Goal: Task Accomplishment & Management: Manage account settings

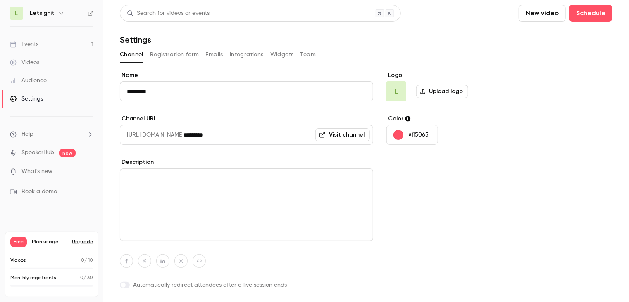
drag, startPoint x: 618, startPoint y: 173, endPoint x: 482, endPoint y: 9, distance: 213.4
click at [618, 173] on main "Search for videos or events New video Schedule Settings Channel Registration fo…" at bounding box center [366, 151] width 526 height 302
click at [50, 15] on h6 "Letsignit" at bounding box center [42, 13] width 25 height 8
click at [20, 17] on span "L" at bounding box center [16, 13] width 13 height 13
click at [15, 14] on span "L" at bounding box center [16, 13] width 3 height 9
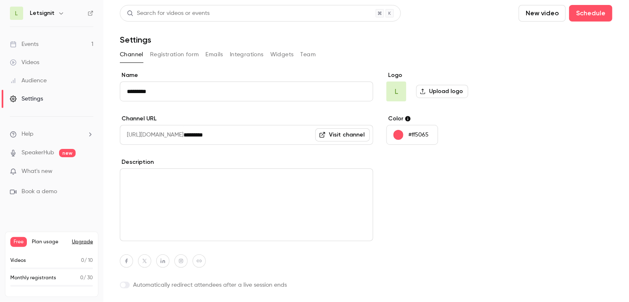
click at [33, 47] on div "Events" at bounding box center [24, 44] width 29 height 8
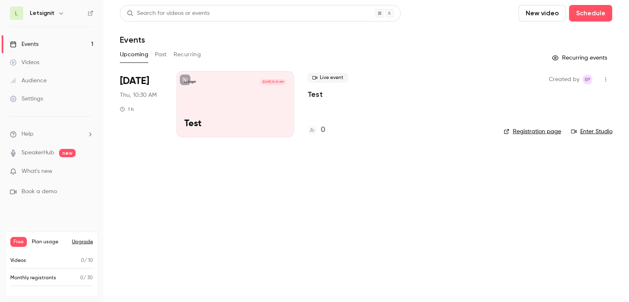
click at [36, 105] on link "Settings" at bounding box center [51, 99] width 103 height 18
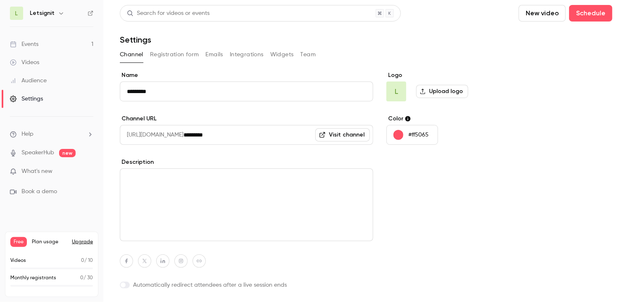
click at [25, 10] on div "L Letsignit" at bounding box center [52, 13] width 84 height 13
click at [18, 13] on span "L" at bounding box center [16, 13] width 3 height 9
click at [55, 19] on div "L Letsignit" at bounding box center [52, 13] width 84 height 13
click at [56, 14] on button "button" at bounding box center [61, 13] width 10 height 10
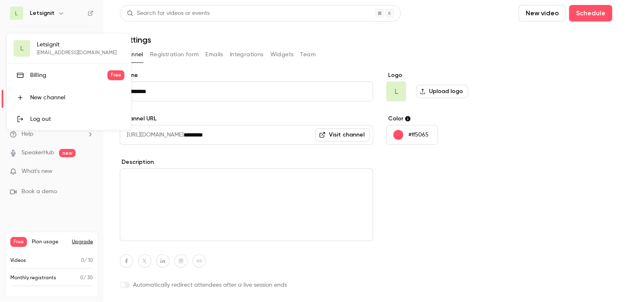
click at [67, 47] on div "L Letsignit [EMAIL_ADDRESS][DOMAIN_NAME] Billing Free New channel Log out" at bounding box center [69, 81] width 124 height 96
click at [49, 47] on div "L Letsignit [EMAIL_ADDRESS][DOMAIN_NAME] Billing Free New channel Log out" at bounding box center [69, 81] width 124 height 96
click at [91, 198] on div at bounding box center [314, 151] width 629 height 302
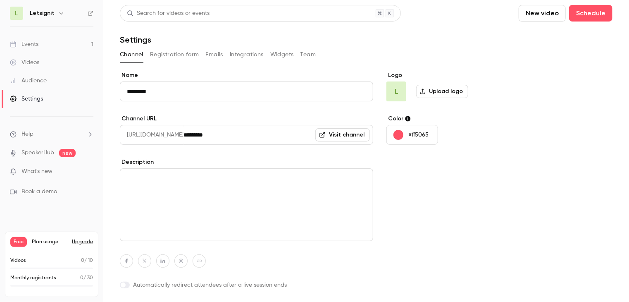
click at [50, 151] on link "SpeakerHub" at bounding box center [37, 152] width 33 height 9
click at [41, 86] on link "Audience" at bounding box center [51, 81] width 103 height 18
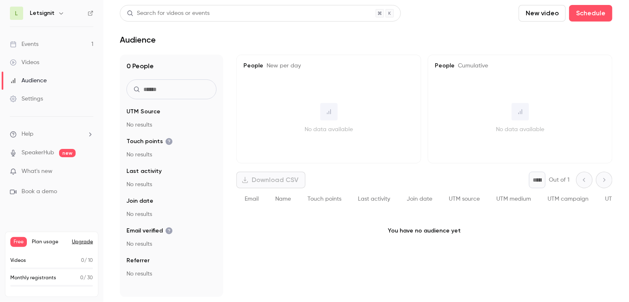
click at [44, 129] on ul "Help SpeakerHub new What's new Book a demo" at bounding box center [51, 163] width 103 height 93
click at [41, 136] on li "Help" at bounding box center [52, 134] width 84 height 9
click at [41, 136] on div at bounding box center [314, 151] width 629 height 302
click at [33, 172] on span "What's new" at bounding box center [36, 171] width 31 height 9
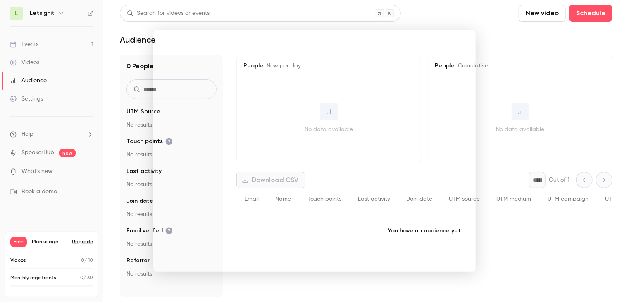
click at [439, 22] on div at bounding box center [314, 151] width 629 height 302
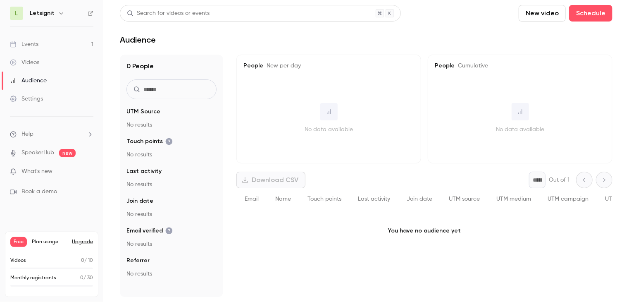
click at [43, 60] on link "Videos" at bounding box center [51, 62] width 103 height 18
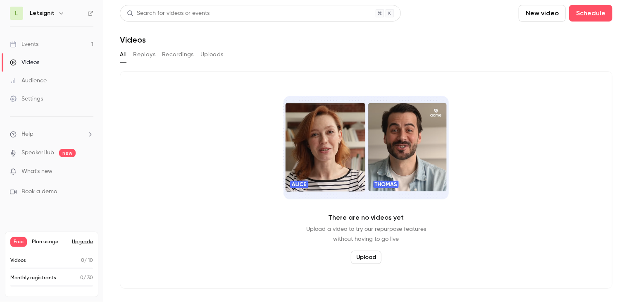
drag, startPoint x: 86, startPoint y: 12, endPoint x: 90, endPoint y: 15, distance: 4.7
click at [88, 13] on div "L Letsignit" at bounding box center [52, 13] width 84 height 13
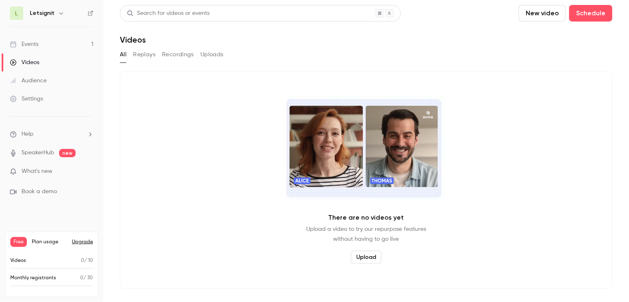
click at [90, 15] on icon at bounding box center [91, 13] width 6 height 6
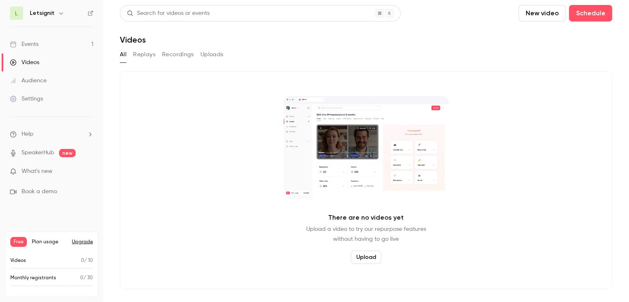
click at [51, 44] on link "Events 1" at bounding box center [51, 44] width 103 height 18
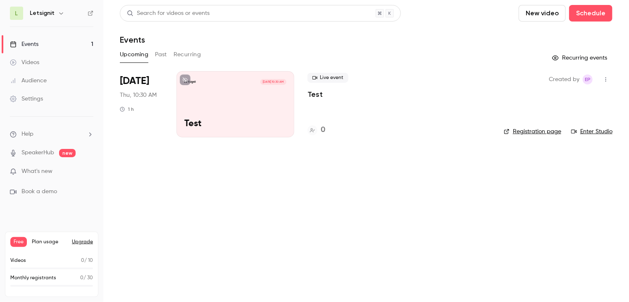
click at [607, 80] on icon "button" at bounding box center [606, 79] width 7 height 6
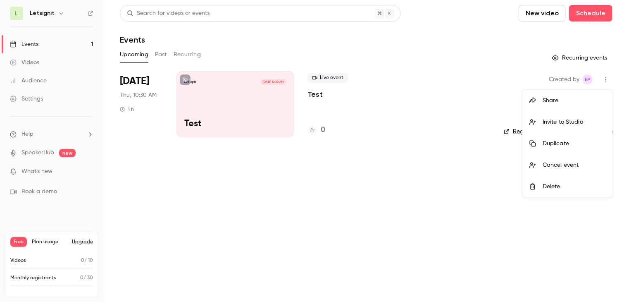
click at [607, 80] on div at bounding box center [314, 151] width 629 height 302
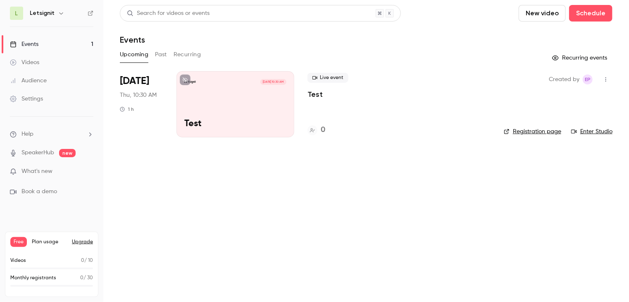
click at [45, 190] on span "Book a demo" at bounding box center [39, 191] width 36 height 9
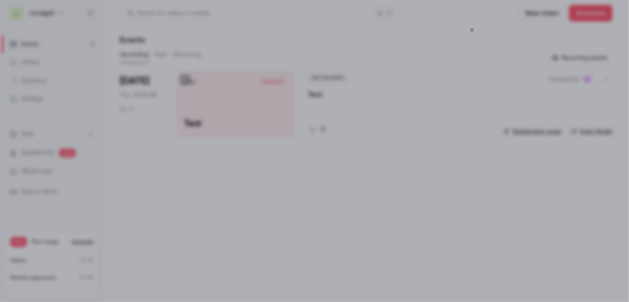
click at [473, 30] on icon "Close" at bounding box center [472, 30] width 4 height 4
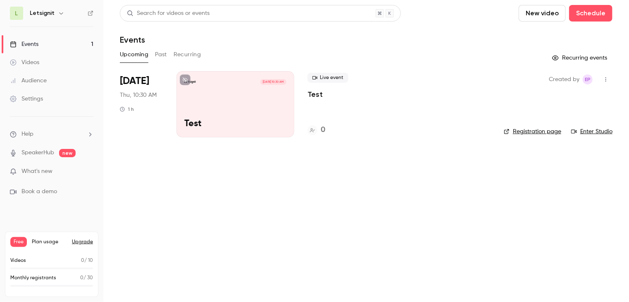
drag, startPoint x: 622, startPoint y: 23, endPoint x: 41, endPoint y: 2, distance: 581.3
click at [622, 23] on main "Search for videos or events New video Schedule Events Upcoming Past Recurring R…" at bounding box center [366, 151] width 526 height 302
click at [43, 128] on ul "Help SpeakerHub new What's new Book a demo" at bounding box center [51, 163] width 103 height 93
click at [47, 134] on li "Help" at bounding box center [52, 134] width 84 height 9
click at [47, 171] on div at bounding box center [314, 151] width 629 height 302
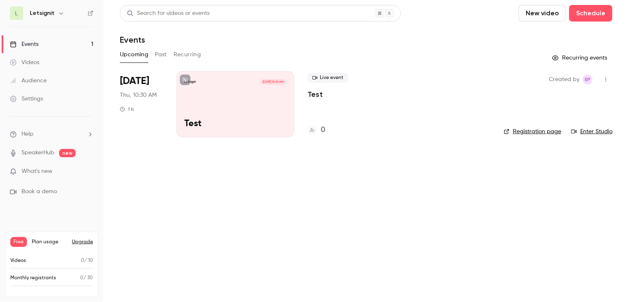
click at [44, 172] on span "What's new" at bounding box center [36, 171] width 31 height 9
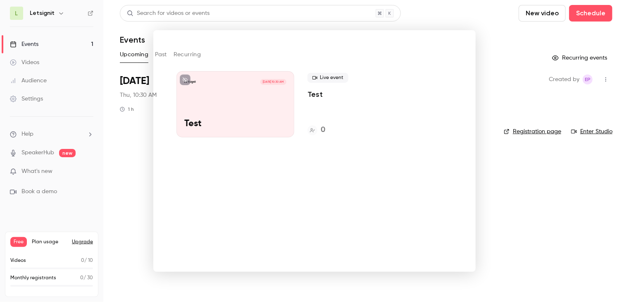
click at [125, 178] on div at bounding box center [314, 151] width 629 height 302
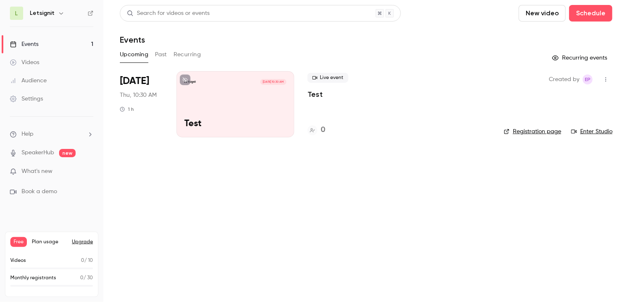
click at [58, 62] on link "Videos" at bounding box center [51, 62] width 103 height 18
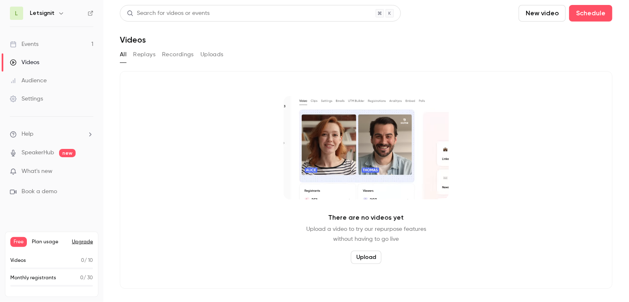
click at [61, 14] on icon "button" at bounding box center [61, 13] width 7 height 7
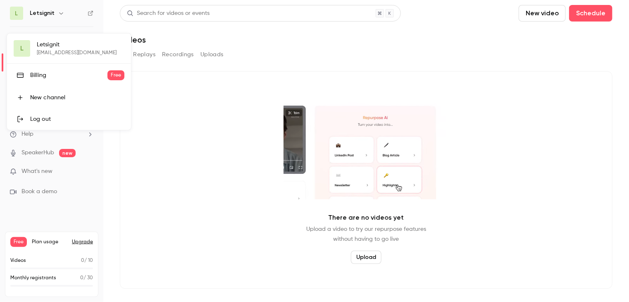
click at [49, 83] on link "Billing Free" at bounding box center [69, 75] width 124 height 23
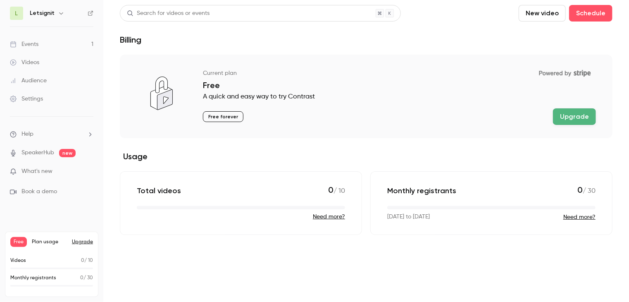
click at [53, 176] on li "What's new" at bounding box center [52, 172] width 84 height 10
click at [50, 174] on span "What's new" at bounding box center [36, 171] width 31 height 9
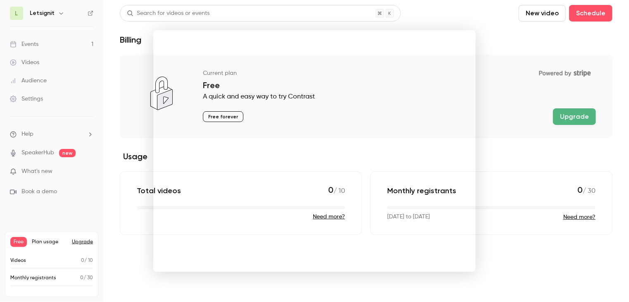
click at [50, 174] on div at bounding box center [314, 151] width 629 height 302
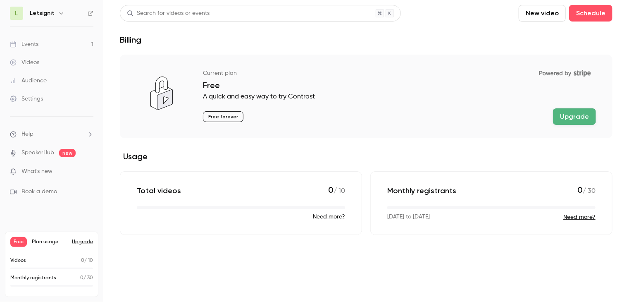
drag, startPoint x: 234, startPoint y: 53, endPoint x: 468, endPoint y: 80, distance: 235.1
click at [235, 53] on div "Search for videos or events New video Schedule Billing Current plan Powered by …" at bounding box center [366, 120] width 493 height 230
click at [146, 220] on div "Total videos 0 / 10 Need more?" at bounding box center [241, 203] width 242 height 64
click at [40, 63] on link "Videos" at bounding box center [51, 62] width 103 height 18
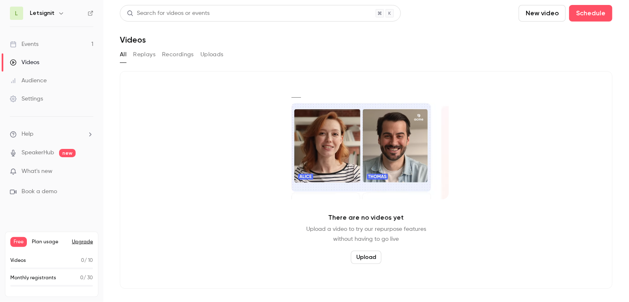
click at [48, 81] on link "Audience" at bounding box center [51, 81] width 103 height 18
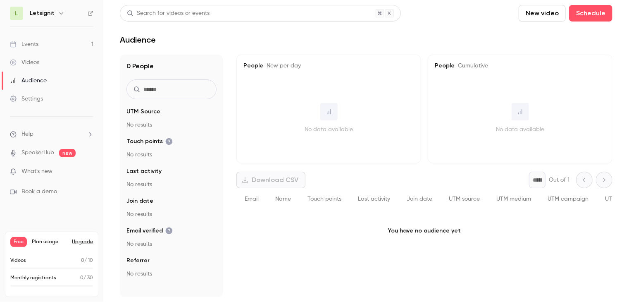
click at [44, 175] on span "What's new" at bounding box center [36, 171] width 31 height 9
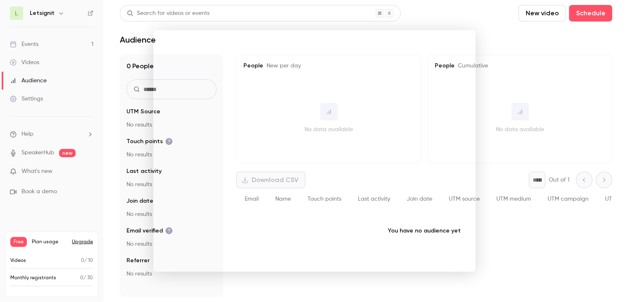
click at [41, 154] on div at bounding box center [314, 151] width 629 height 302
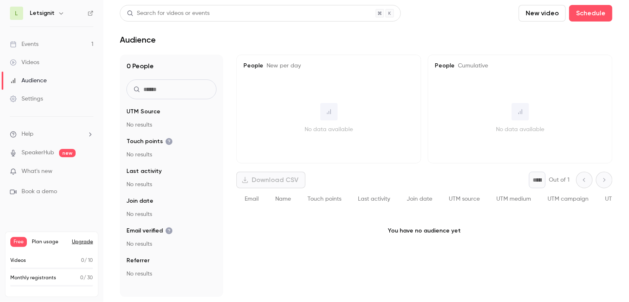
click at [33, 154] on link "SpeakerHub" at bounding box center [37, 152] width 33 height 9
drag, startPoint x: 45, startPoint y: 219, endPoint x: 496, endPoint y: 62, distance: 478.0
click at [45, 219] on nav "L Letsignit Events 1 Videos Audience Settings Help SpeakerHub new What's new Bo…" at bounding box center [51, 151] width 103 height 302
click at [24, 43] on div "Events" at bounding box center [24, 44] width 29 height 8
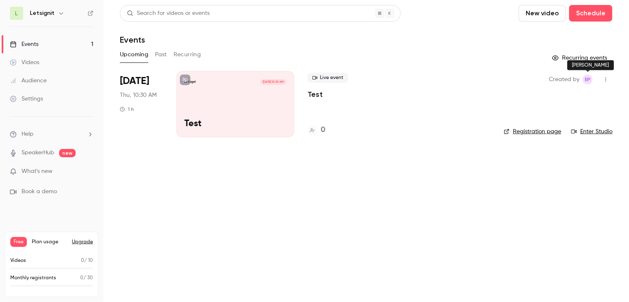
click at [590, 78] on span "ep" at bounding box center [588, 79] width 6 height 10
click at [606, 79] on icon "button" at bounding box center [606, 79] width 1 height 5
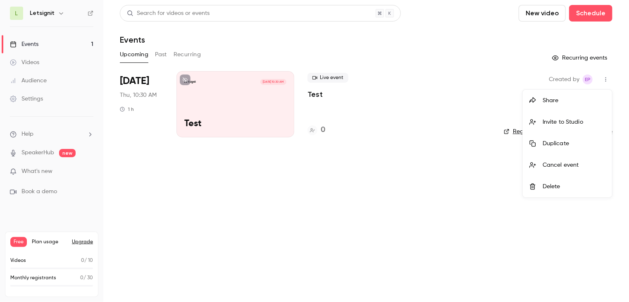
click at [554, 121] on div "Invite to Studio" at bounding box center [574, 122] width 63 height 8
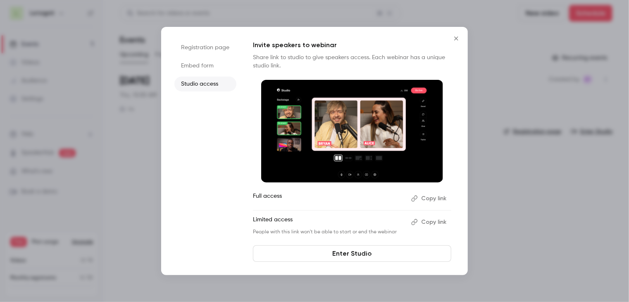
click at [458, 34] on button "Close" at bounding box center [456, 38] width 17 height 17
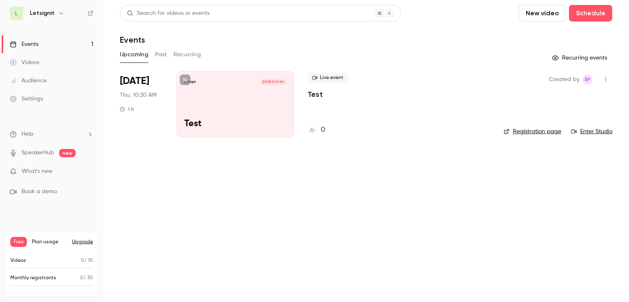
click at [606, 78] on icon "button" at bounding box center [606, 79] width 7 height 6
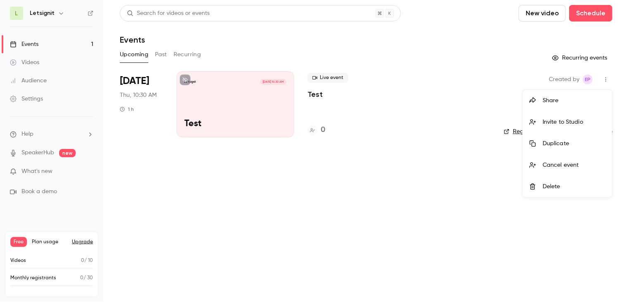
click at [460, 167] on div at bounding box center [314, 151] width 629 height 302
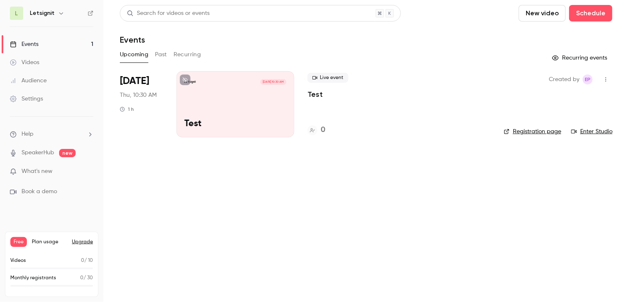
click at [55, 136] on li "Help" at bounding box center [52, 134] width 84 height 9
click at [48, 175] on div at bounding box center [314, 151] width 629 height 302
click at [35, 168] on span "What's new" at bounding box center [36, 171] width 31 height 9
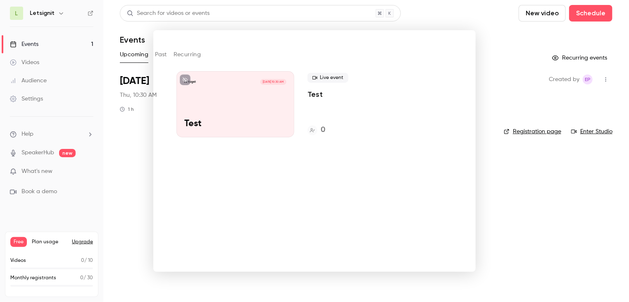
click at [43, 201] on div at bounding box center [314, 151] width 629 height 302
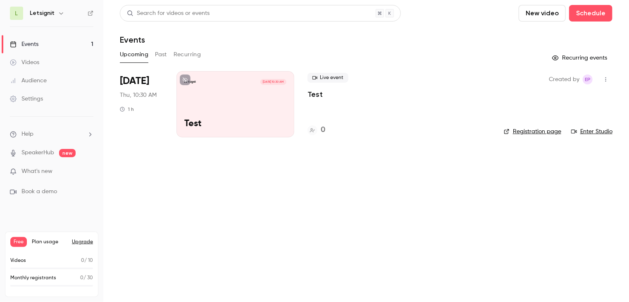
click at [46, 191] on span "Book a demo" at bounding box center [39, 191] width 36 height 9
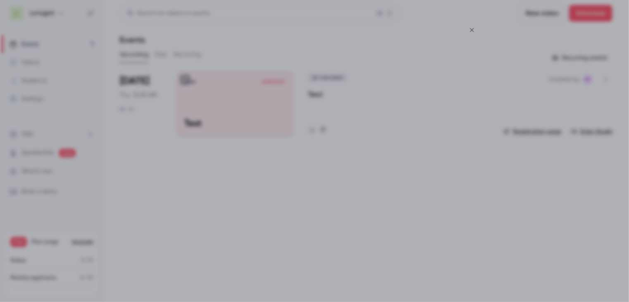
click at [475, 30] on icon "Close" at bounding box center [472, 30] width 10 height 7
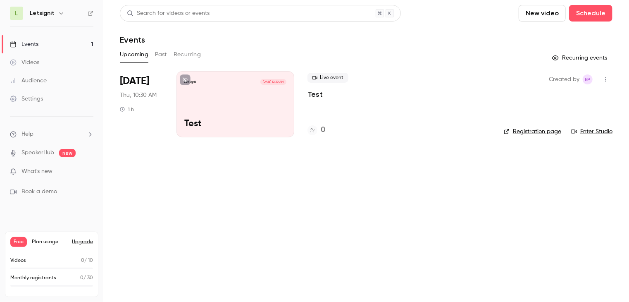
click at [45, 61] on link "Videos" at bounding box center [51, 62] width 103 height 18
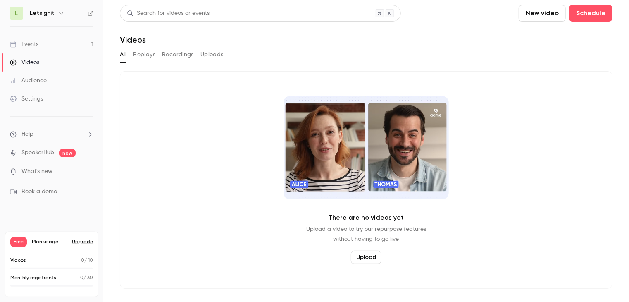
click at [47, 83] on link "Audience" at bounding box center [51, 81] width 103 height 18
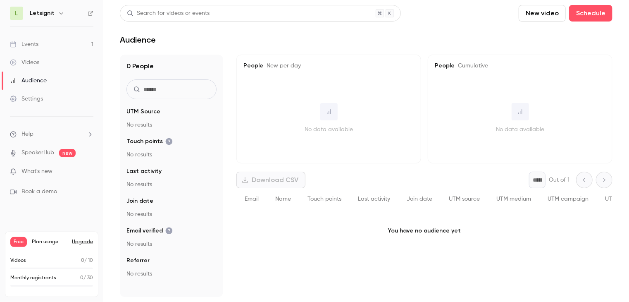
click at [41, 100] on div "Settings" at bounding box center [26, 99] width 33 height 8
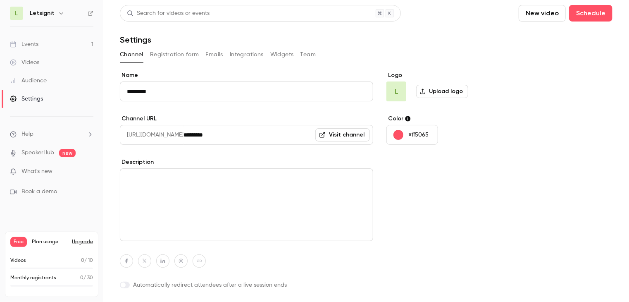
click at [310, 57] on button "Team" at bounding box center [309, 54] width 16 height 13
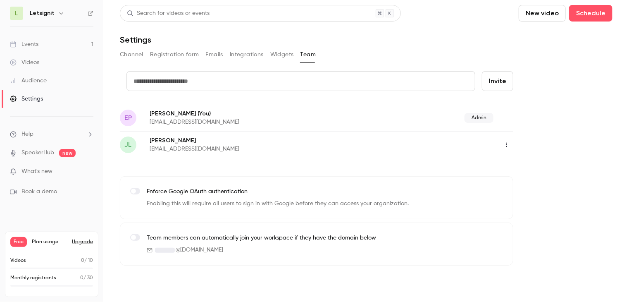
click at [350, 83] on input "text" at bounding box center [301, 81] width 349 height 20
click at [287, 79] on input "text" at bounding box center [301, 81] width 349 height 20
paste input "**********"
type input "**********"
click at [499, 82] on button "Invite" at bounding box center [497, 81] width 31 height 20
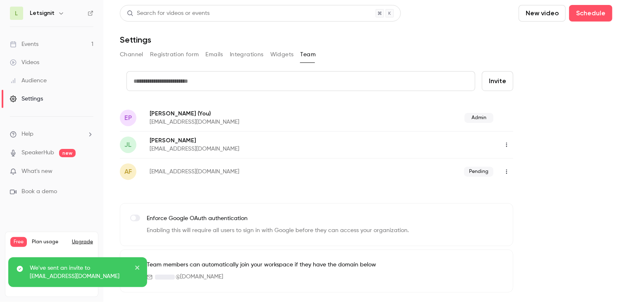
click at [507, 170] on icon "button" at bounding box center [507, 172] width 7 height 6
click at [507, 170] on div at bounding box center [314, 151] width 629 height 302
click at [506, 144] on icon "button" at bounding box center [507, 145] width 7 height 6
click at [528, 165] on div "Assign admin role" at bounding box center [552, 166] width 63 height 8
click at [505, 172] on icon "button" at bounding box center [507, 172] width 7 height 6
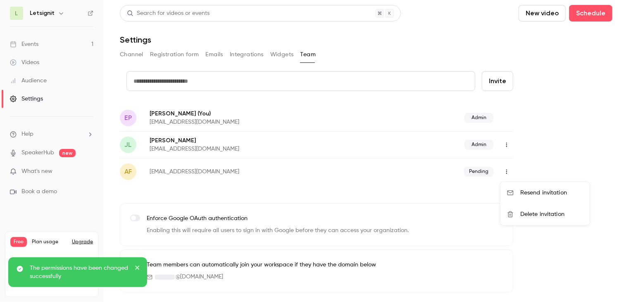
click at [556, 158] on div at bounding box center [314, 151] width 629 height 302
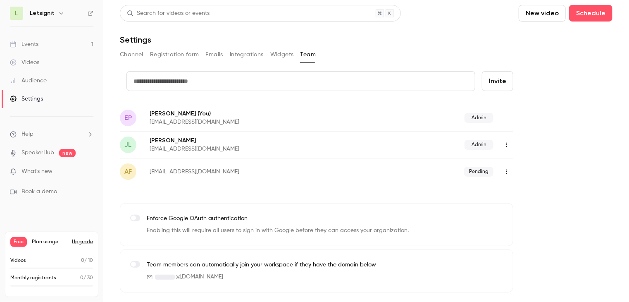
click at [508, 176] on button "button" at bounding box center [506, 171] width 13 height 13
click at [600, 116] on div at bounding box center [314, 151] width 629 height 302
click at [137, 265] on label at bounding box center [135, 264] width 10 height 7
